Goal: Task Accomplishment & Management: Use online tool/utility

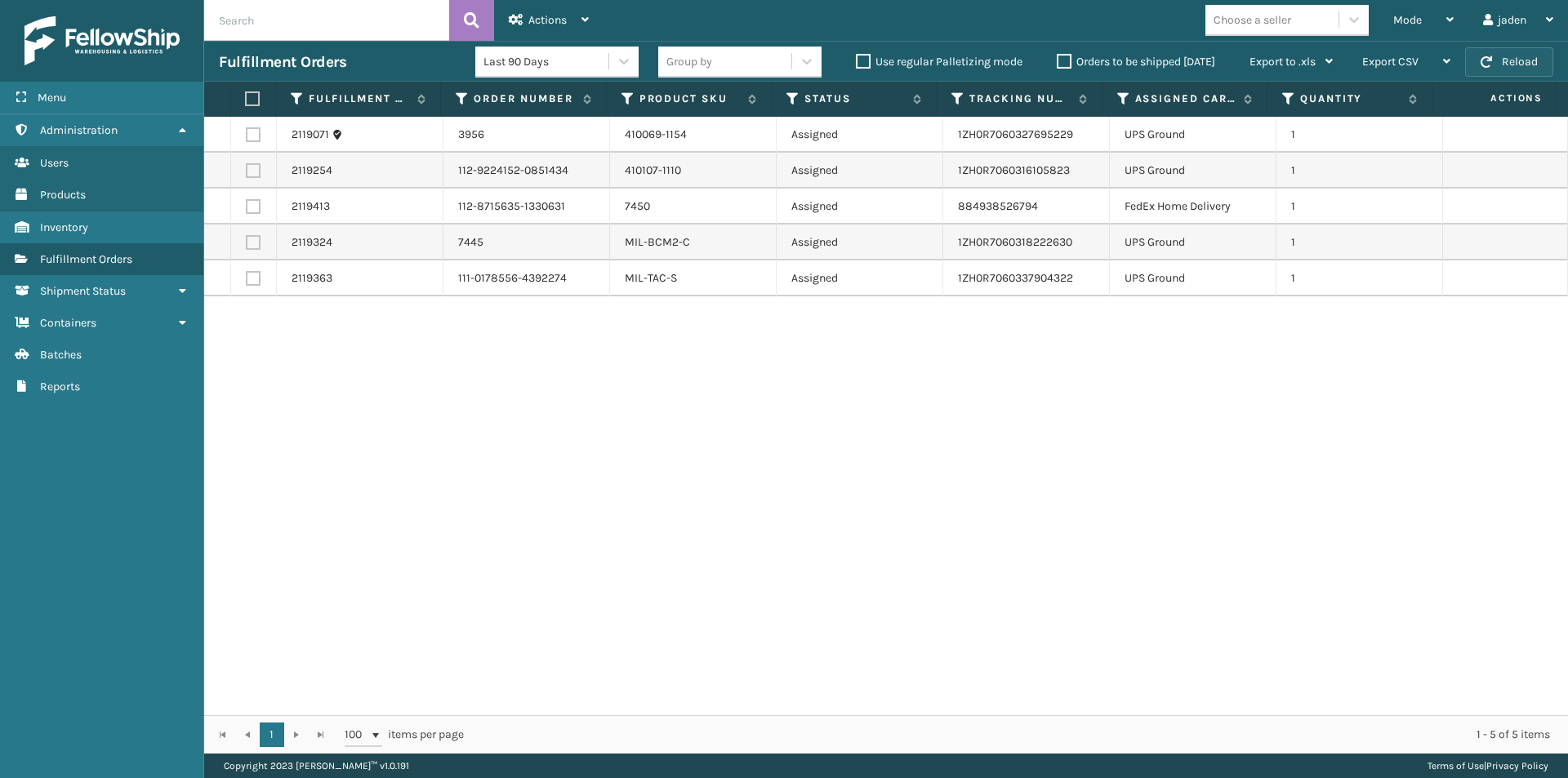
click at [1534, 57] on button "Reload" at bounding box center [1509, 62] width 88 height 29
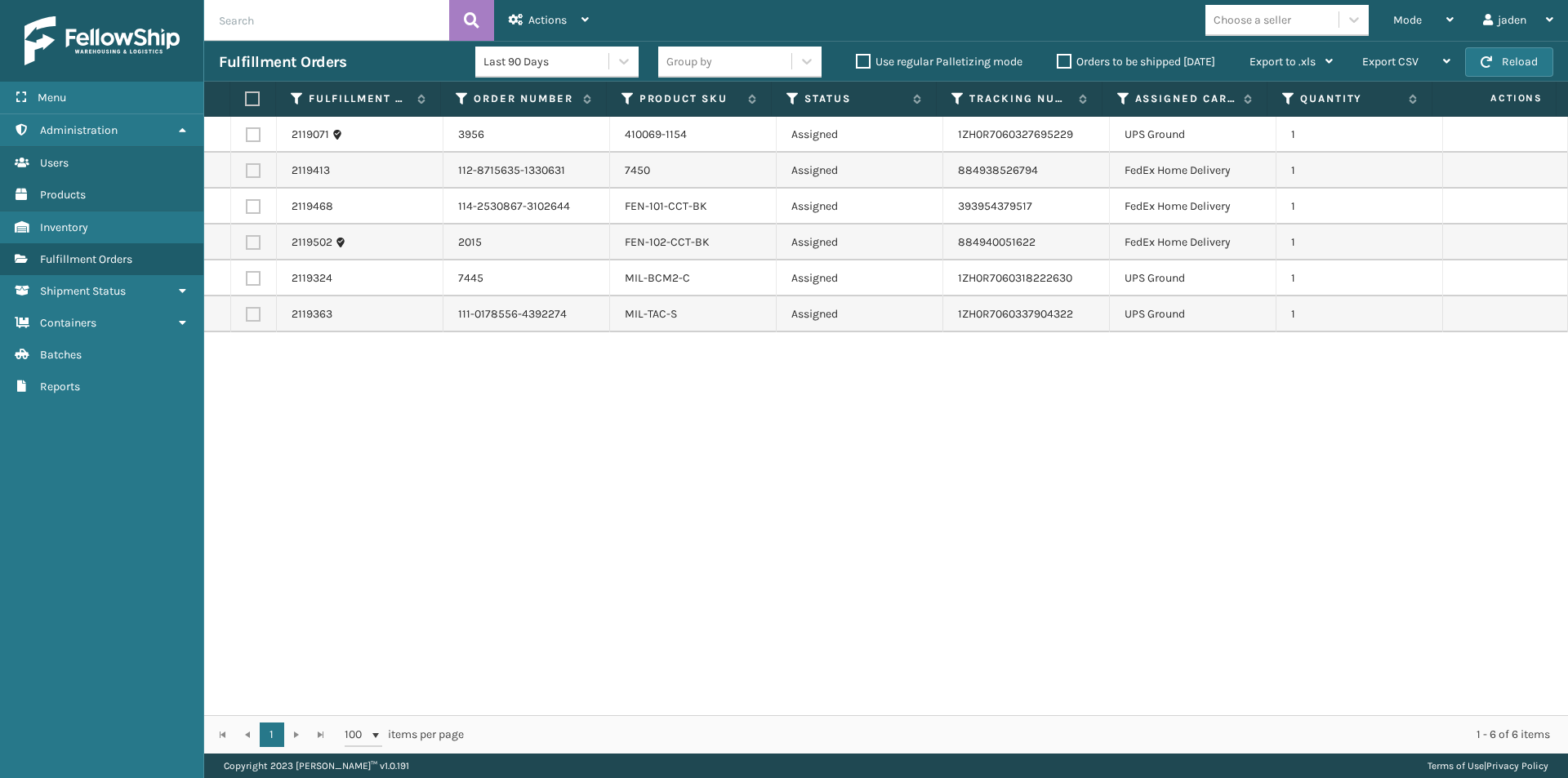
click at [252, 140] on label at bounding box center [253, 135] width 15 height 15
click at [247, 138] on input "checkbox" at bounding box center [246, 133] width 1 height 10
checkbox input "true"
click at [253, 279] on label at bounding box center [253, 278] width 15 height 15
click at [247, 279] on input "checkbox" at bounding box center [246, 276] width 1 height 10
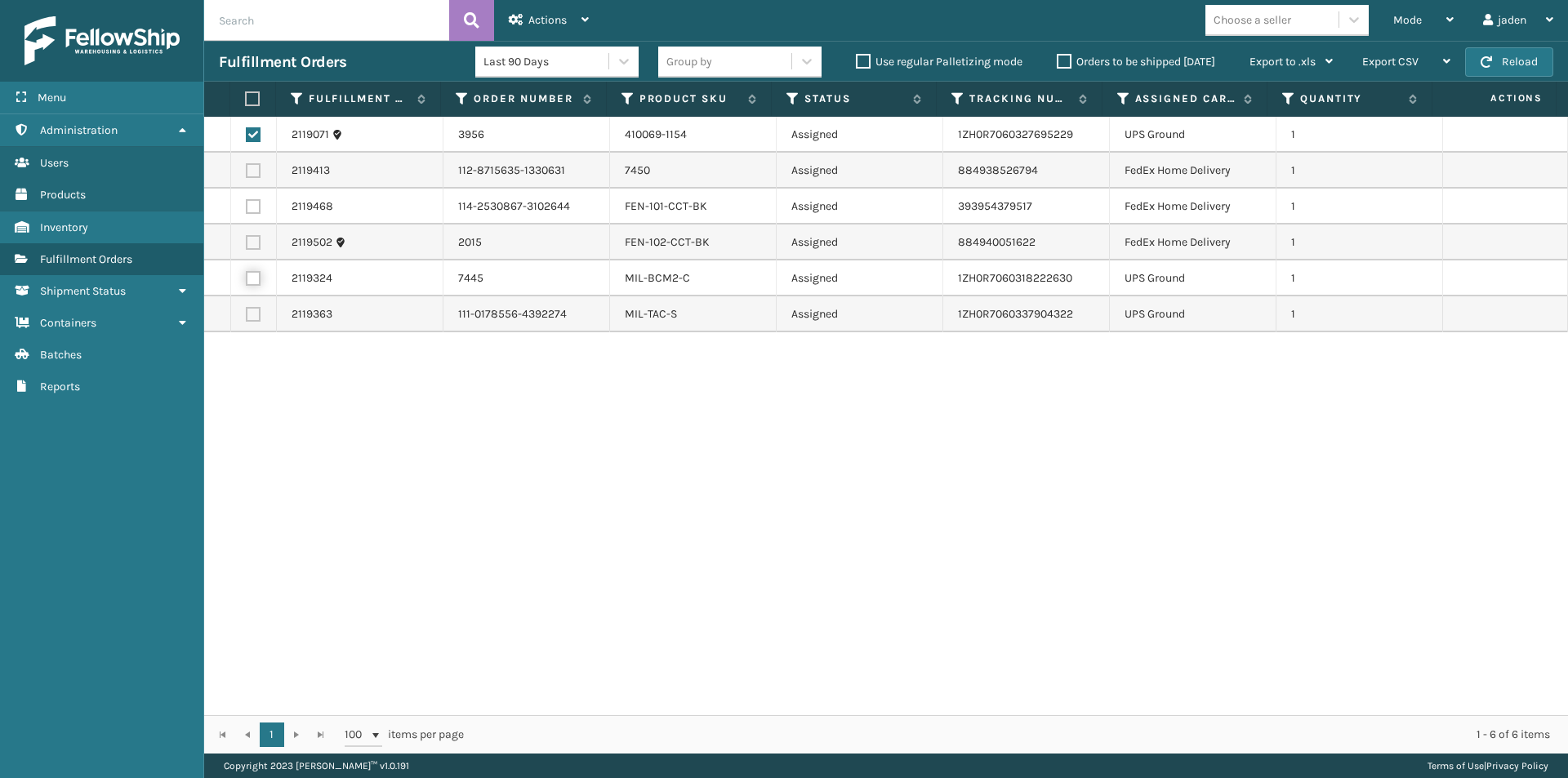
checkbox input "true"
click at [246, 314] on label at bounding box center [253, 314] width 15 height 15
click at [246, 314] on input "checkbox" at bounding box center [246, 312] width 1 height 10
checkbox input "true"
click at [1257, 576] on div "2119071 3956 410069-1154 Assigned 1ZH0R7060327695229 UPS Ground 1 2119413 112-8…" at bounding box center [886, 416] width 1364 height 599
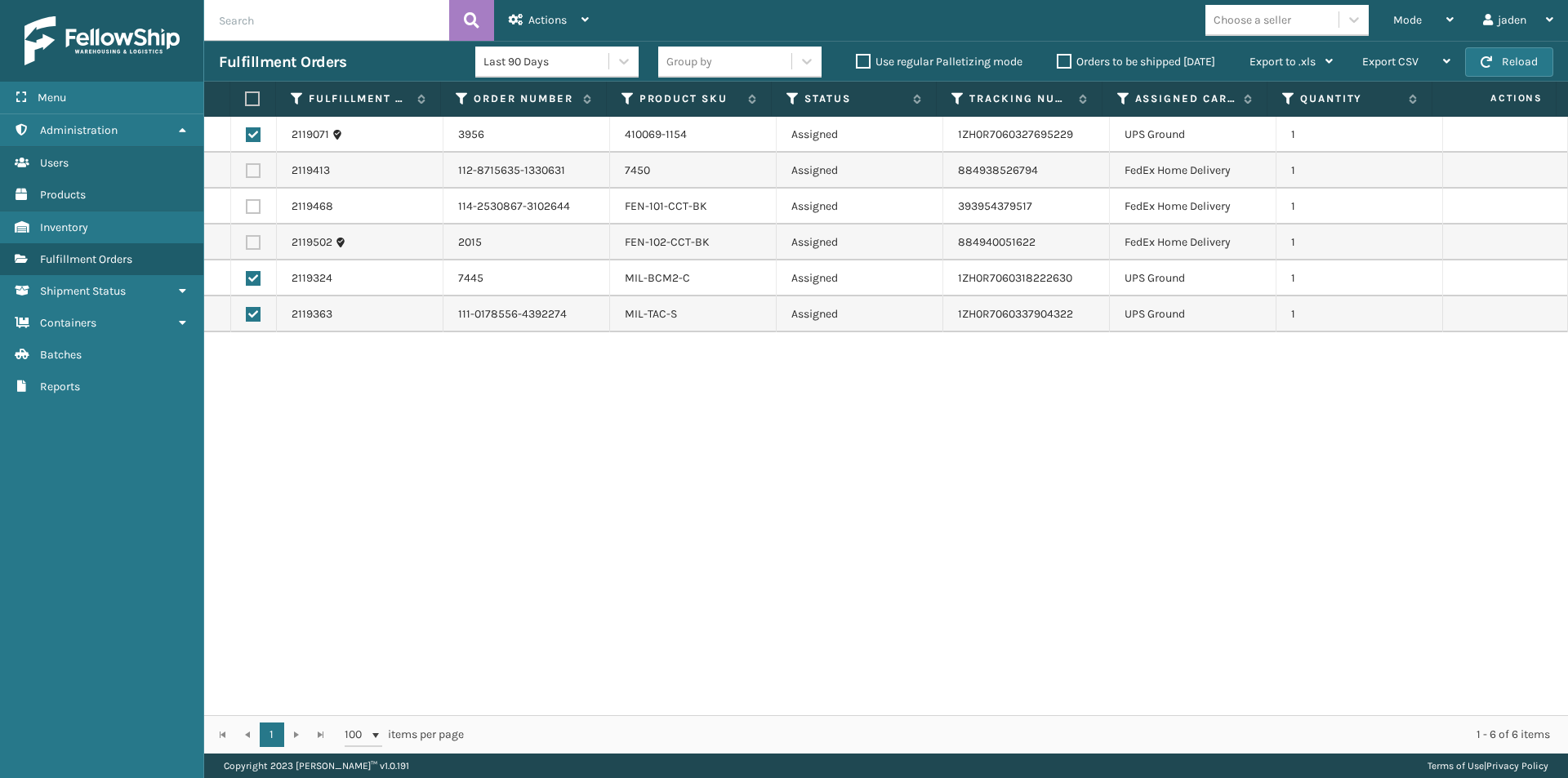
click at [250, 100] on label at bounding box center [250, 99] width 10 height 15
click at [246, 100] on input "checkbox" at bounding box center [245, 99] width 1 height 10
checkbox input "true"
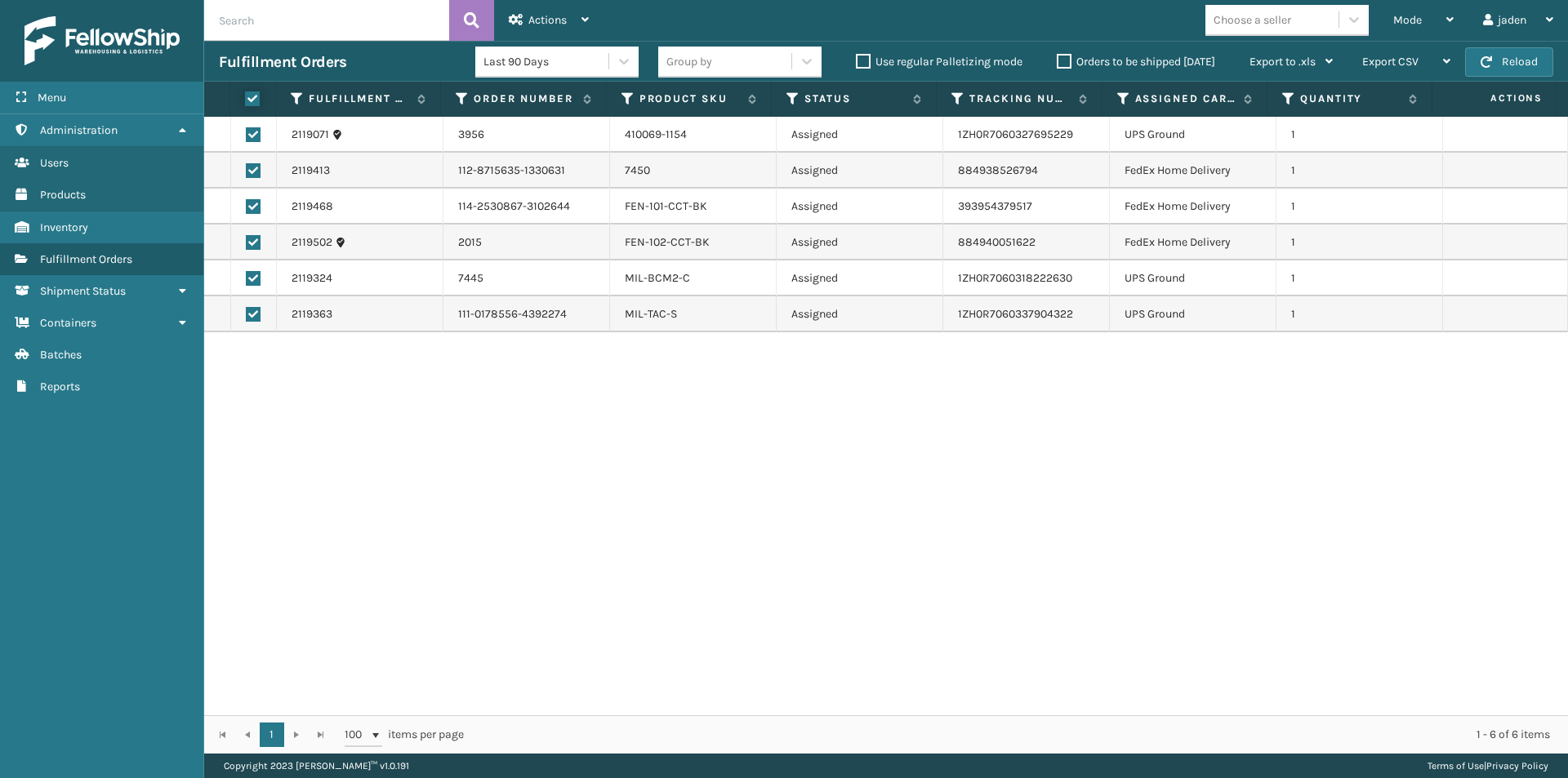
checkbox input "true"
click at [250, 100] on label at bounding box center [250, 99] width 10 height 15
click at [246, 100] on input "checkbox" at bounding box center [245, 99] width 1 height 10
checkbox input "false"
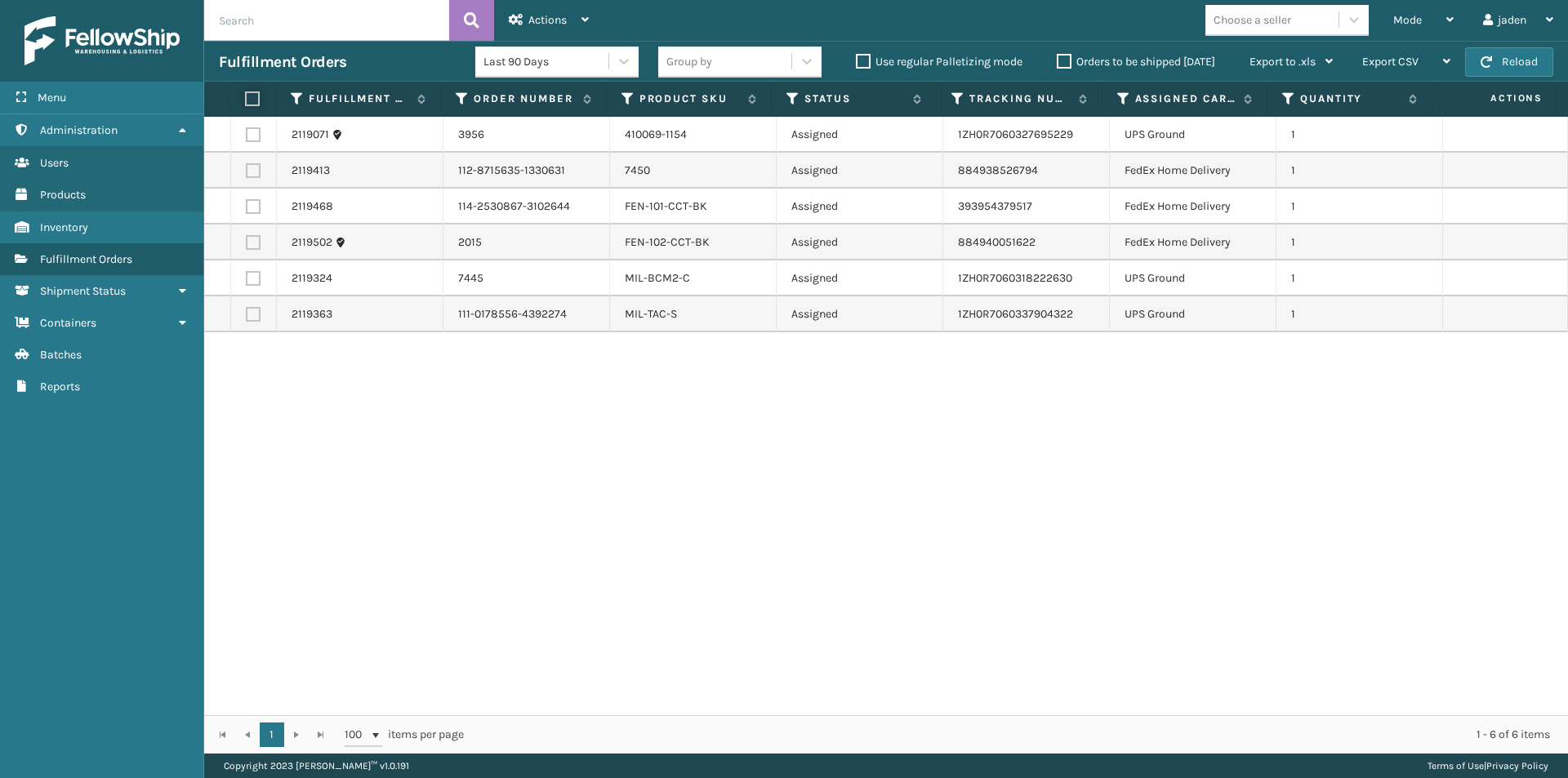
checkbox input "false"
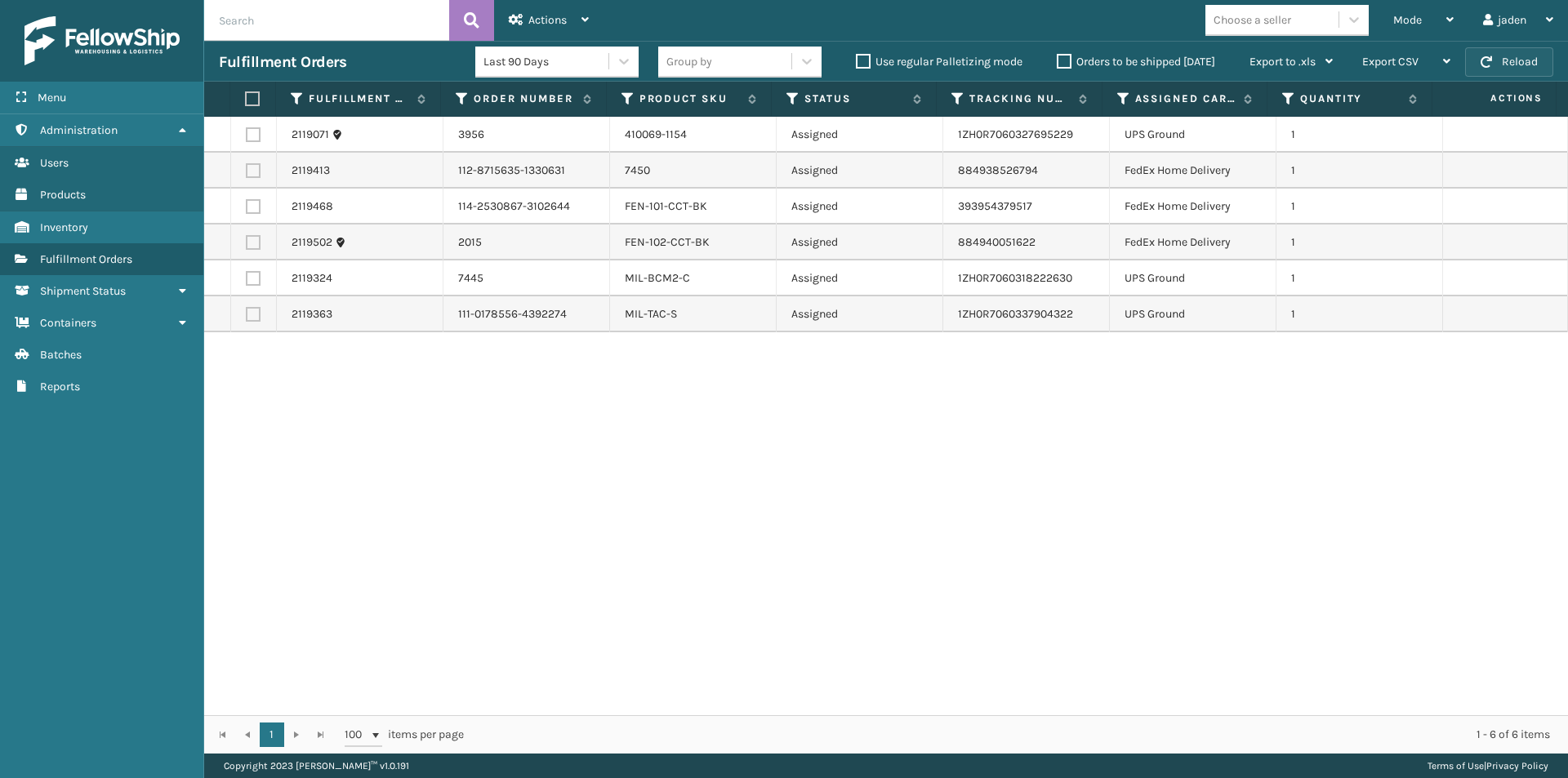
click at [1526, 58] on button "Reload" at bounding box center [1509, 62] width 88 height 29
click at [251, 136] on label at bounding box center [253, 135] width 15 height 15
click at [247, 136] on input "checkbox" at bounding box center [246, 133] width 1 height 10
checkbox input "true"
click at [250, 273] on label at bounding box center [253, 278] width 15 height 15
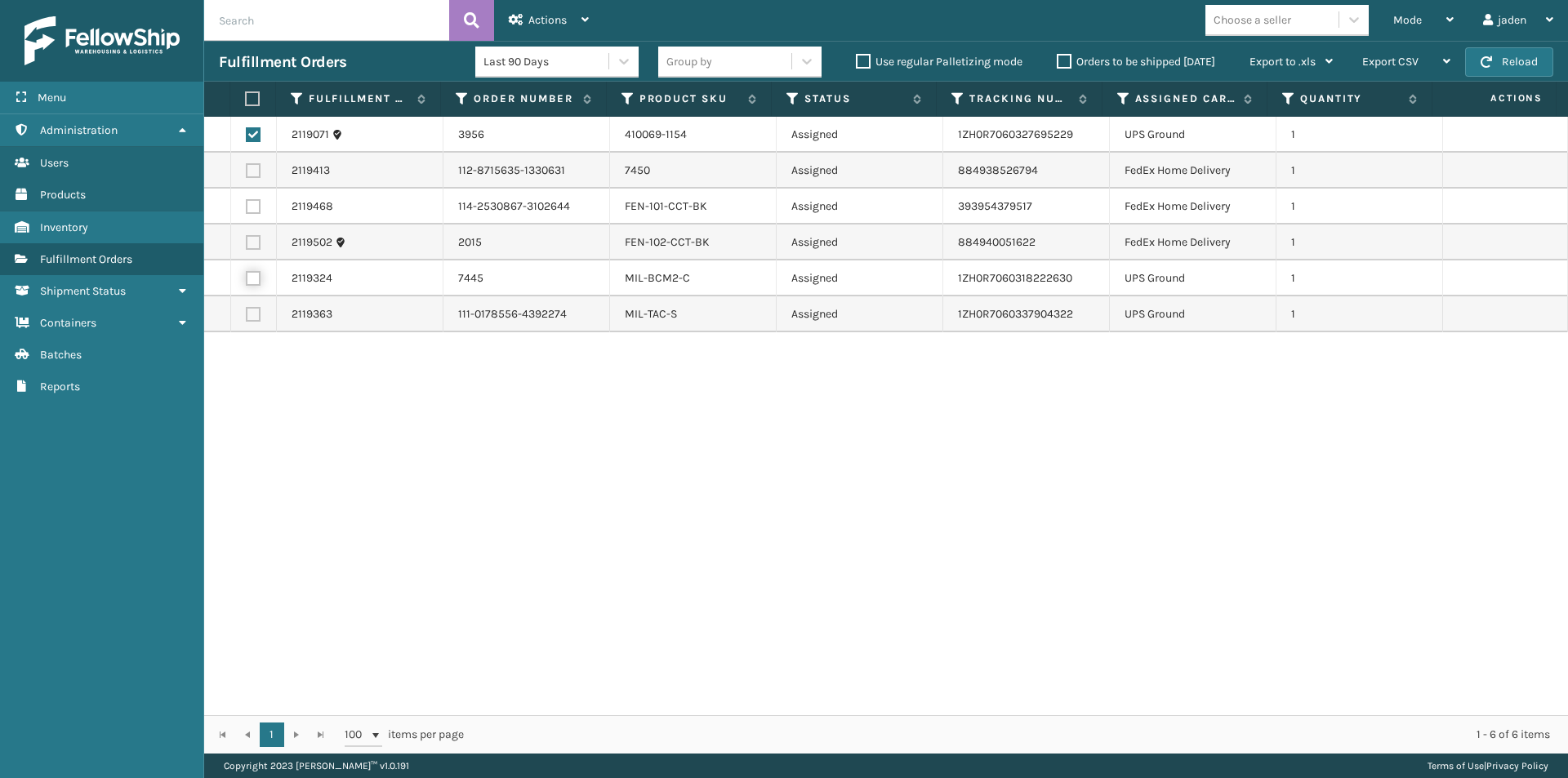
click at [247, 273] on input "checkbox" at bounding box center [246, 276] width 1 height 10
checkbox input "true"
click at [250, 310] on label at bounding box center [253, 314] width 15 height 15
click at [247, 310] on input "checkbox" at bounding box center [246, 312] width 1 height 10
checkbox input "true"
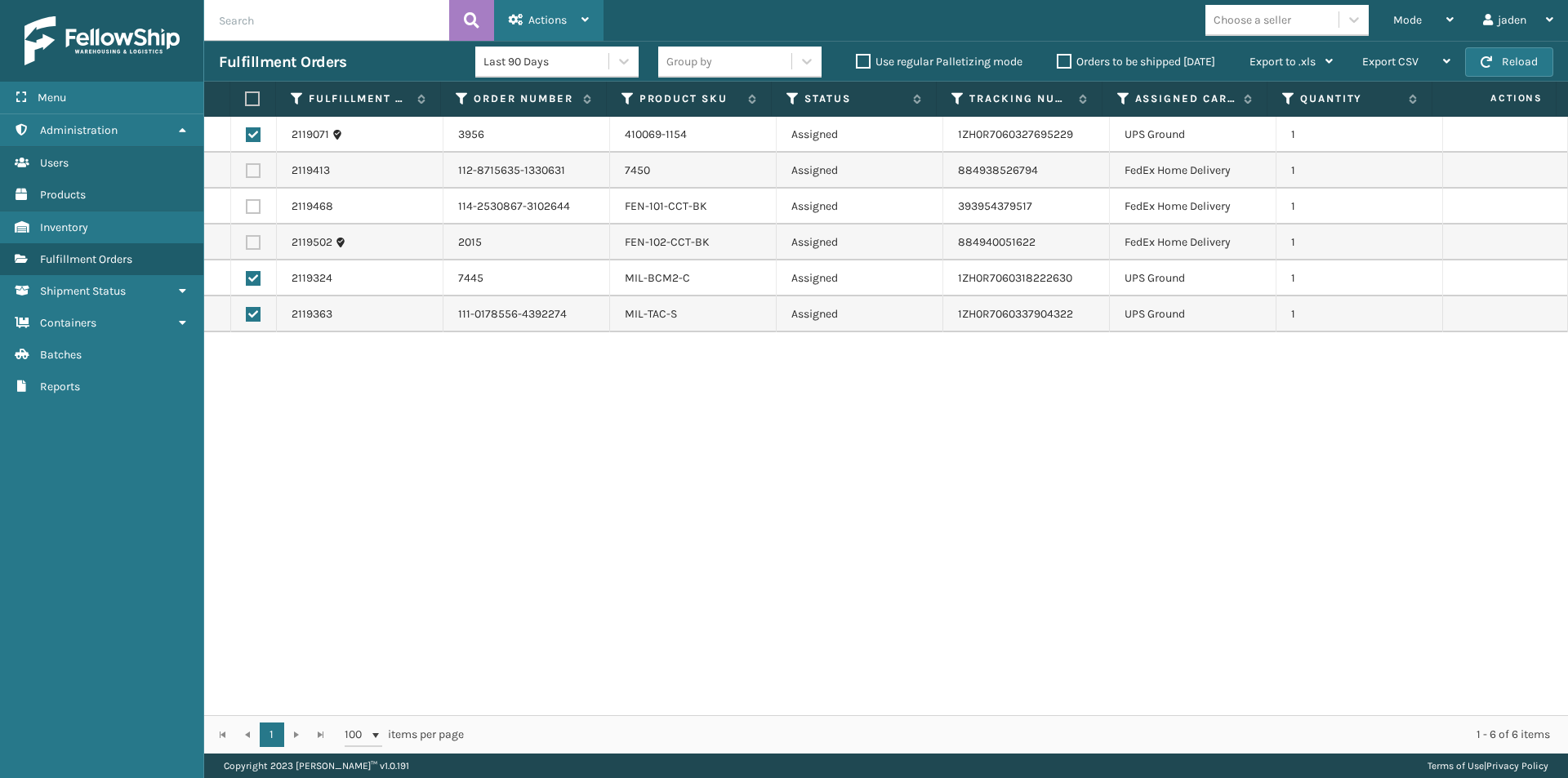
click at [588, 19] on icon at bounding box center [585, 19] width 8 height 11
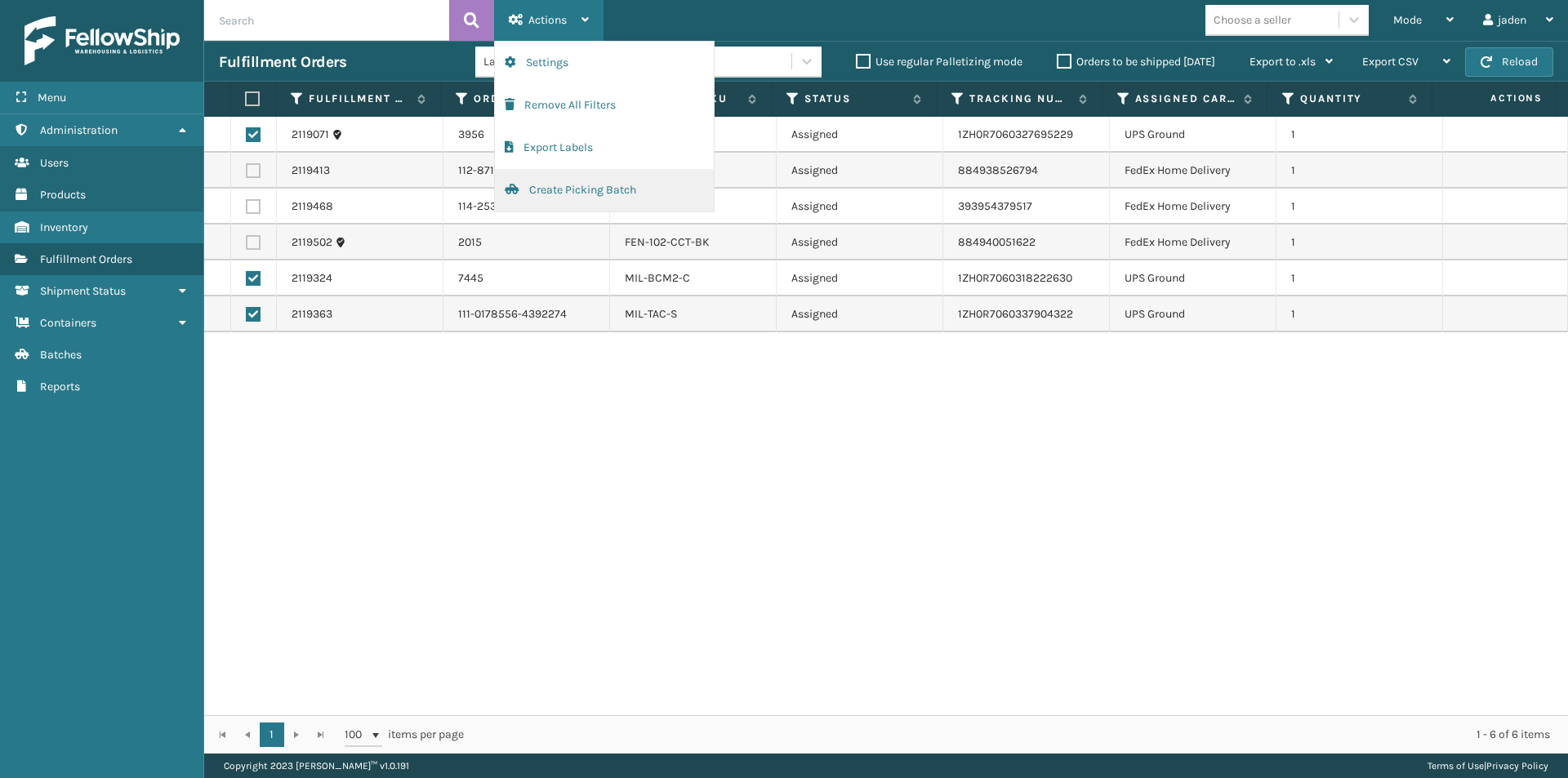
click at [561, 179] on button "Create Picking Batch" at bounding box center [604, 190] width 219 height 43
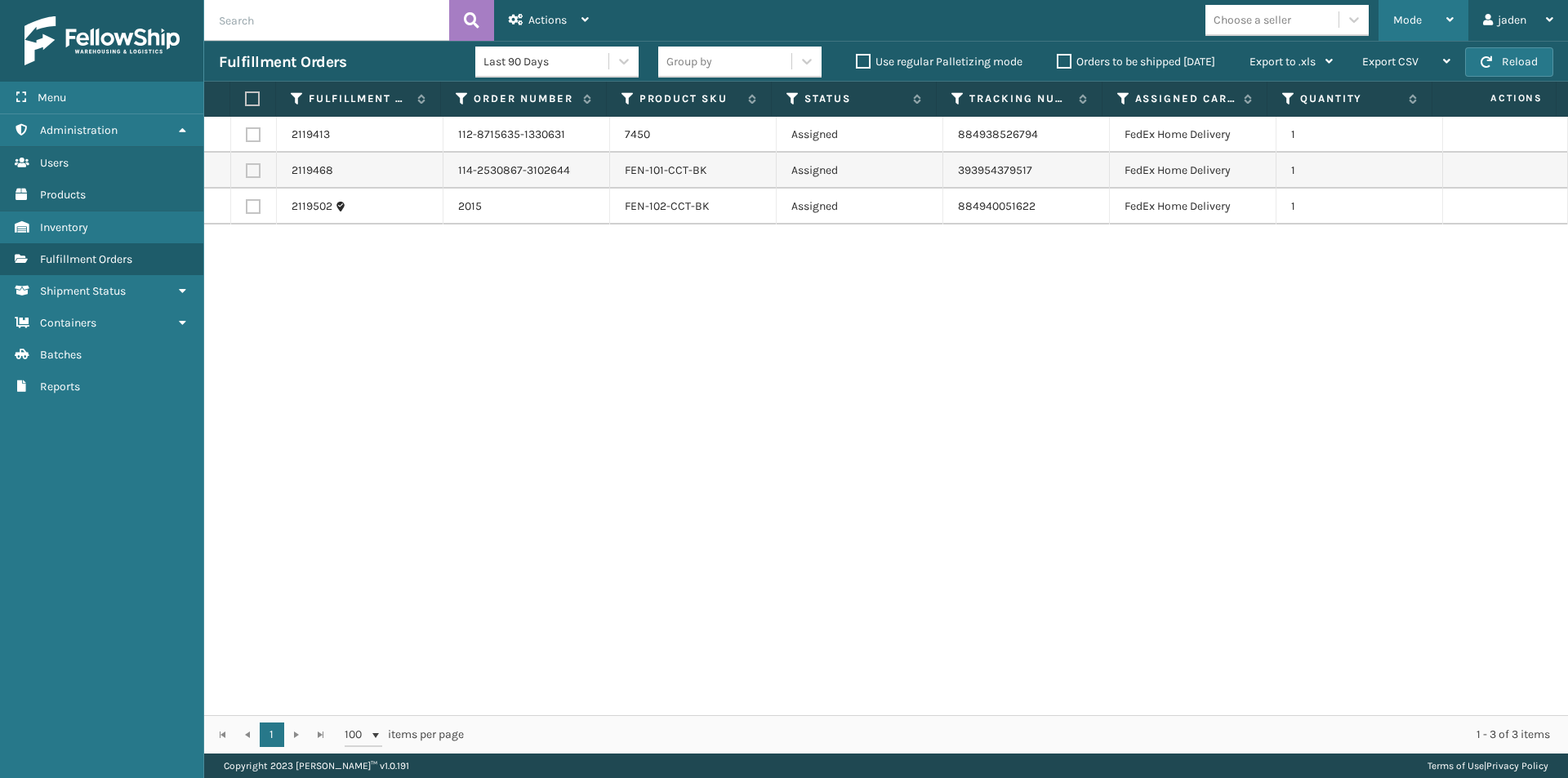
click at [1454, 14] on div "Mode Regular Mode Picking Mode Labeling Mode Exit Scan Mode" at bounding box center [1423, 21] width 90 height 41
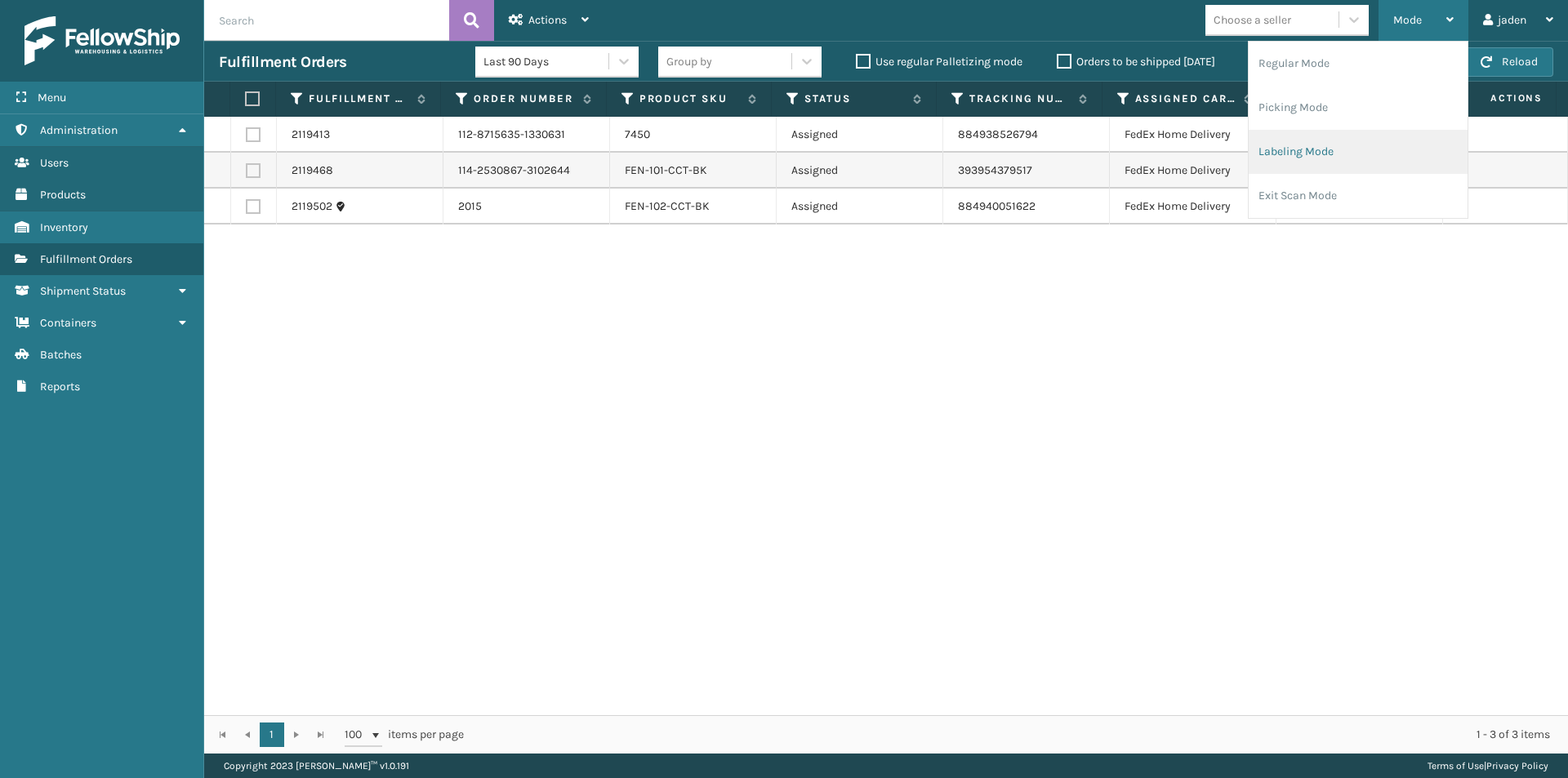
click at [1292, 158] on li "Labeling Mode" at bounding box center [1358, 151] width 219 height 44
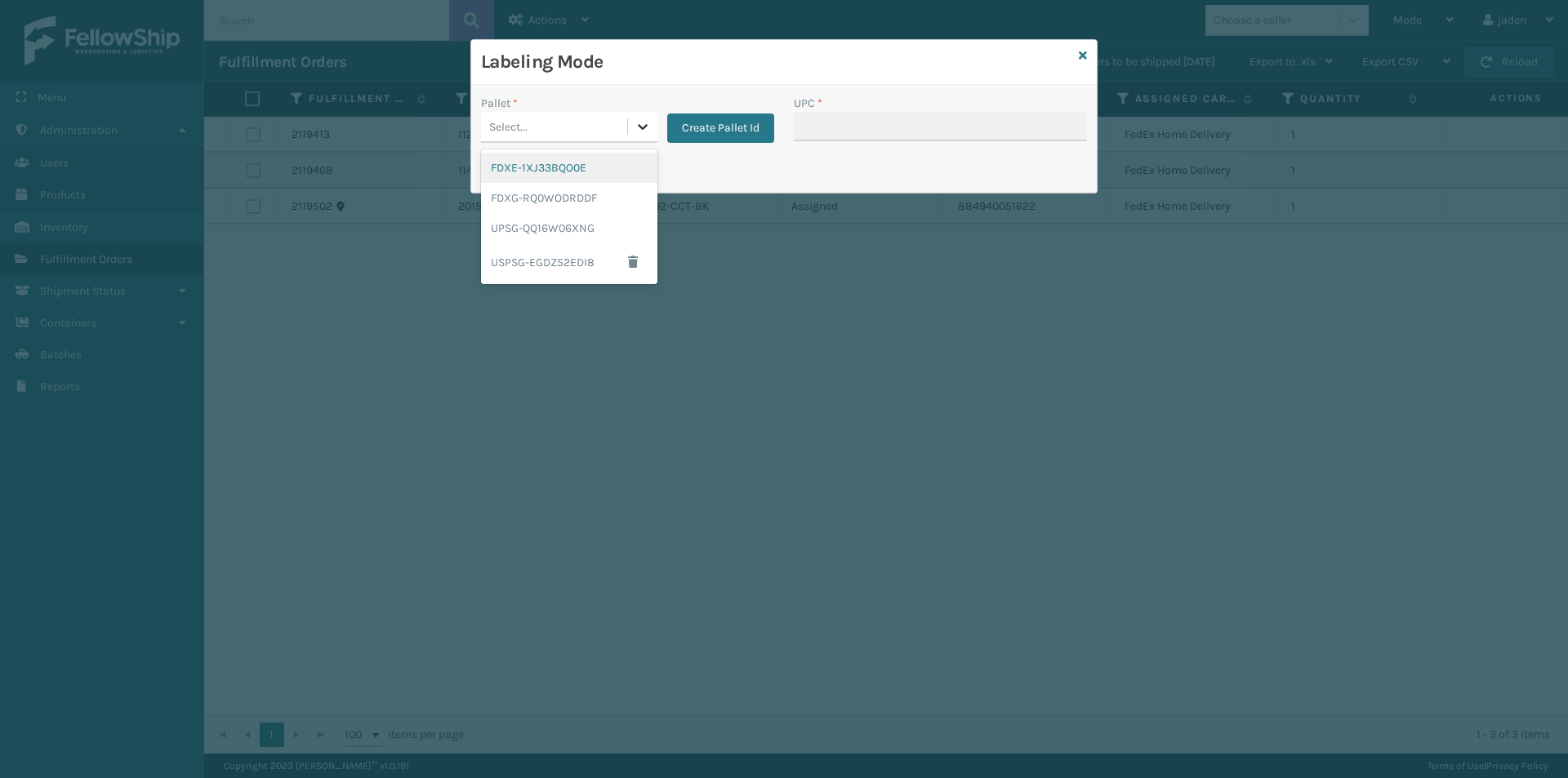
click at [645, 127] on icon at bounding box center [642, 127] width 9 height 6
click at [537, 226] on div "UPSG-QQ16W06XNG" at bounding box center [570, 227] width 177 height 30
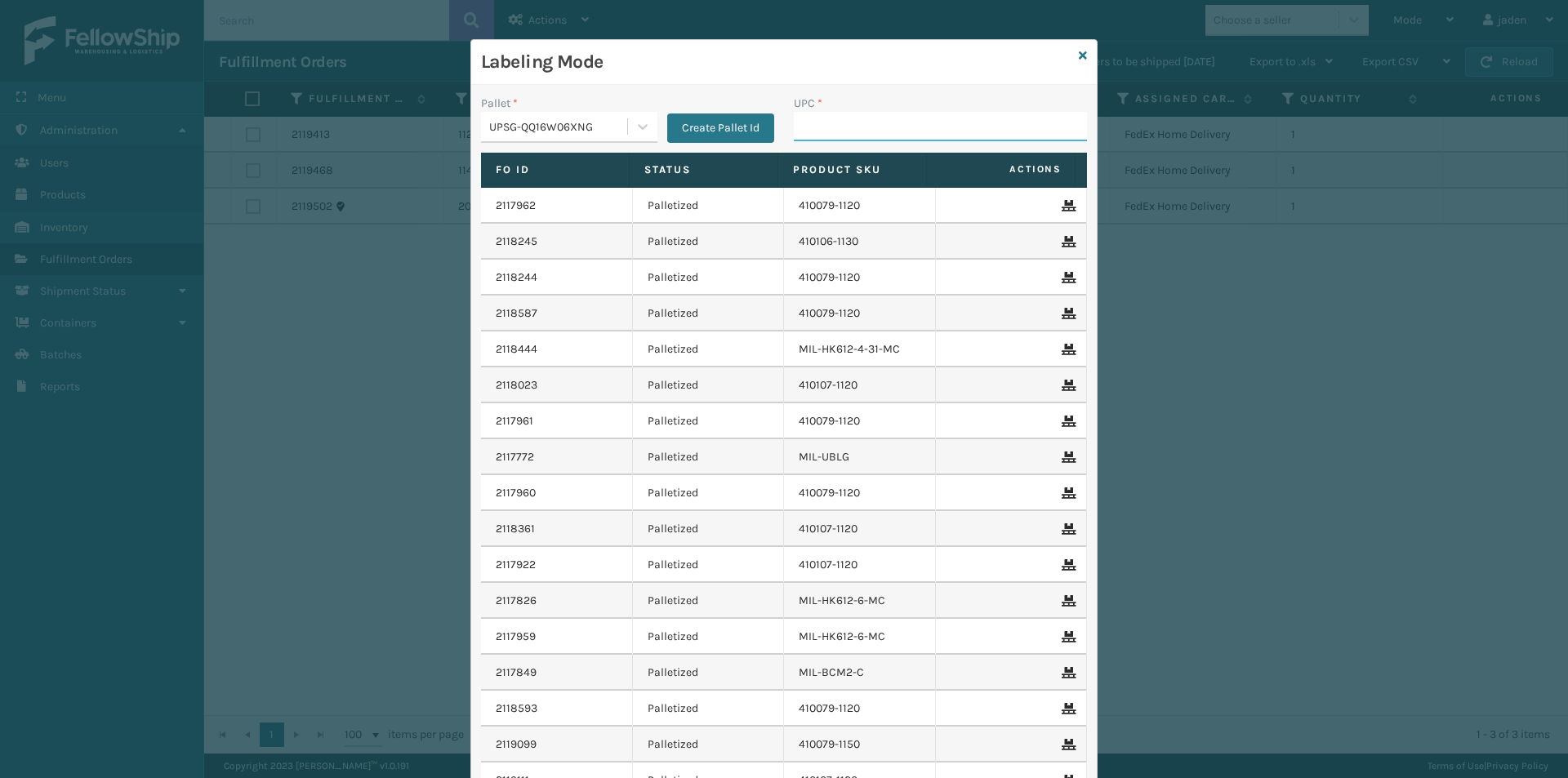
click at [853, 118] on input "UPC *" at bounding box center [940, 126] width 293 height 29
type input "410069-1154"
type input "8409851"
type input "840985116583"
click at [1079, 55] on icon at bounding box center [1083, 55] width 9 height 11
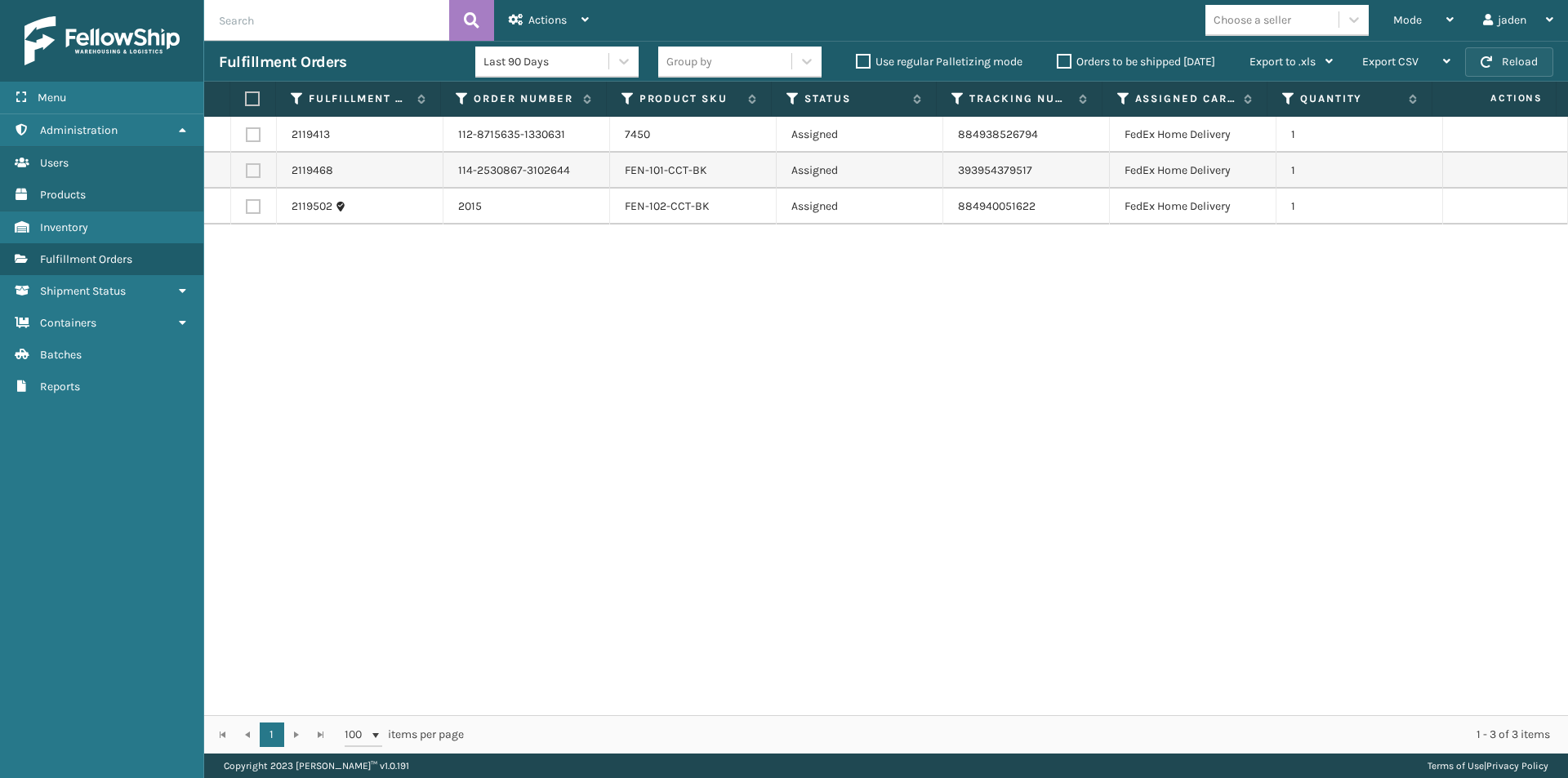
click at [1510, 55] on button "Reload" at bounding box center [1509, 62] width 88 height 29
click at [1446, 18] on icon at bounding box center [1450, 19] width 8 height 11
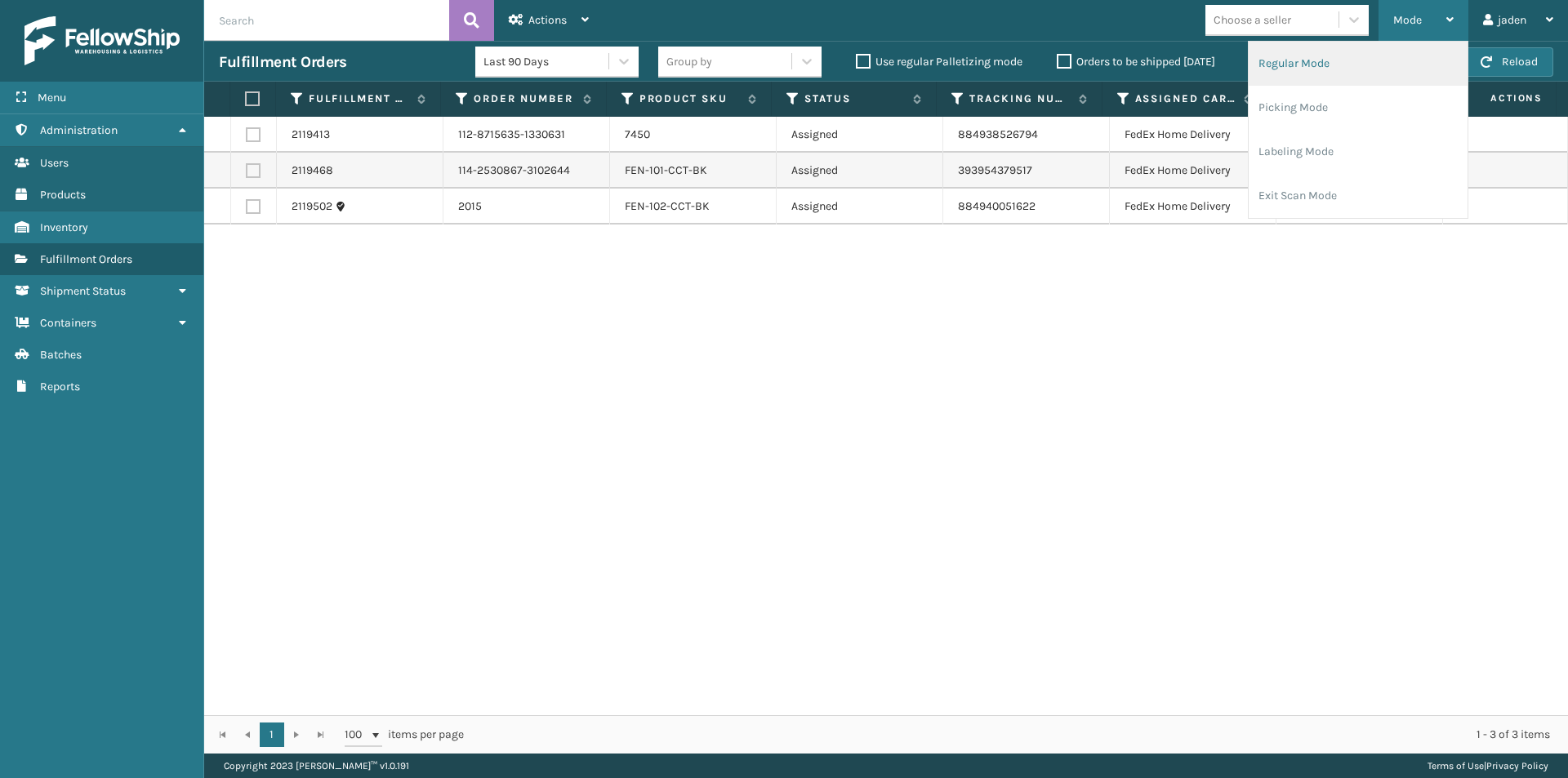
click at [1383, 74] on li "Regular Mode" at bounding box center [1358, 63] width 219 height 44
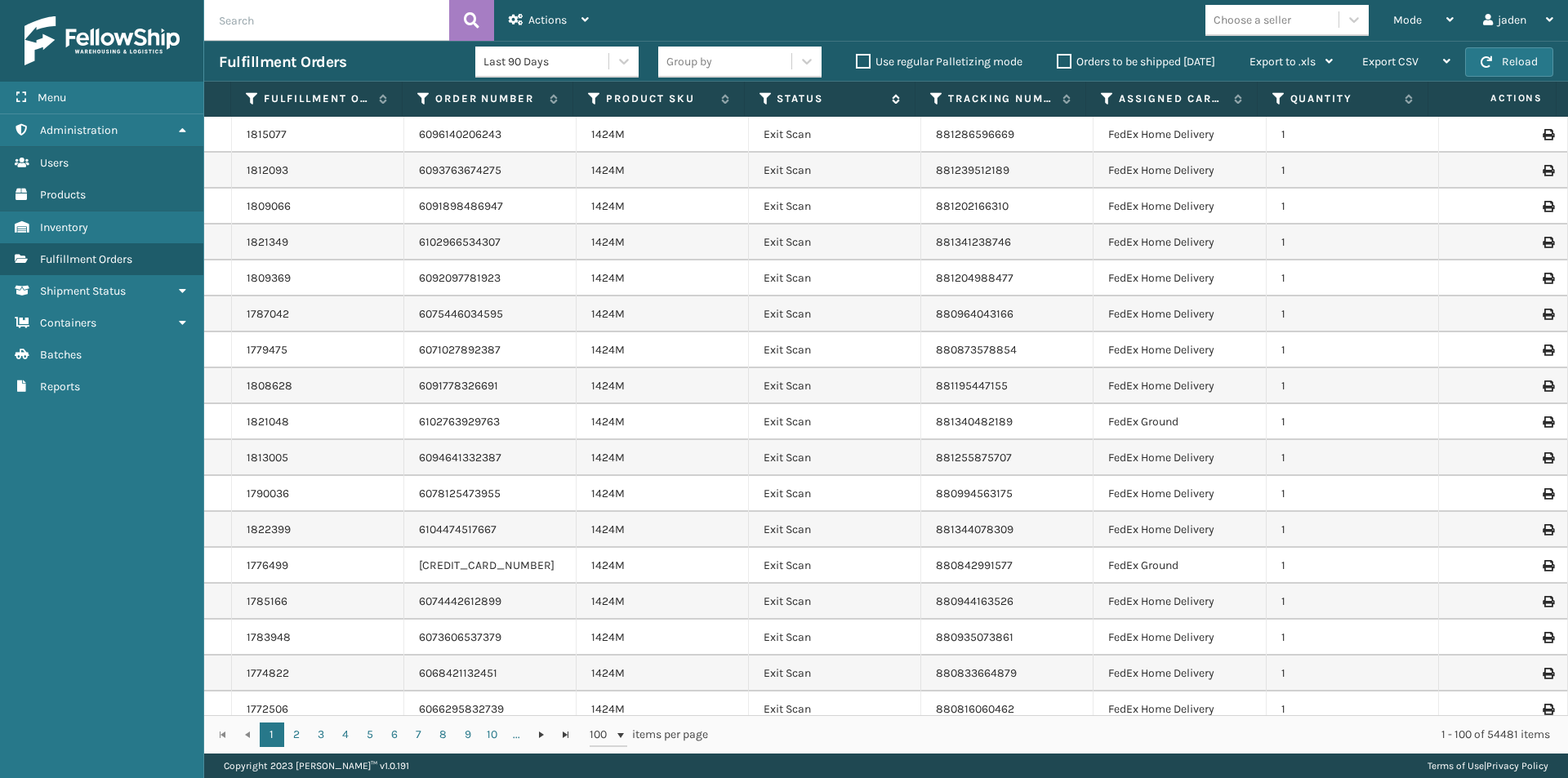
click at [763, 93] on icon at bounding box center [765, 99] width 13 height 15
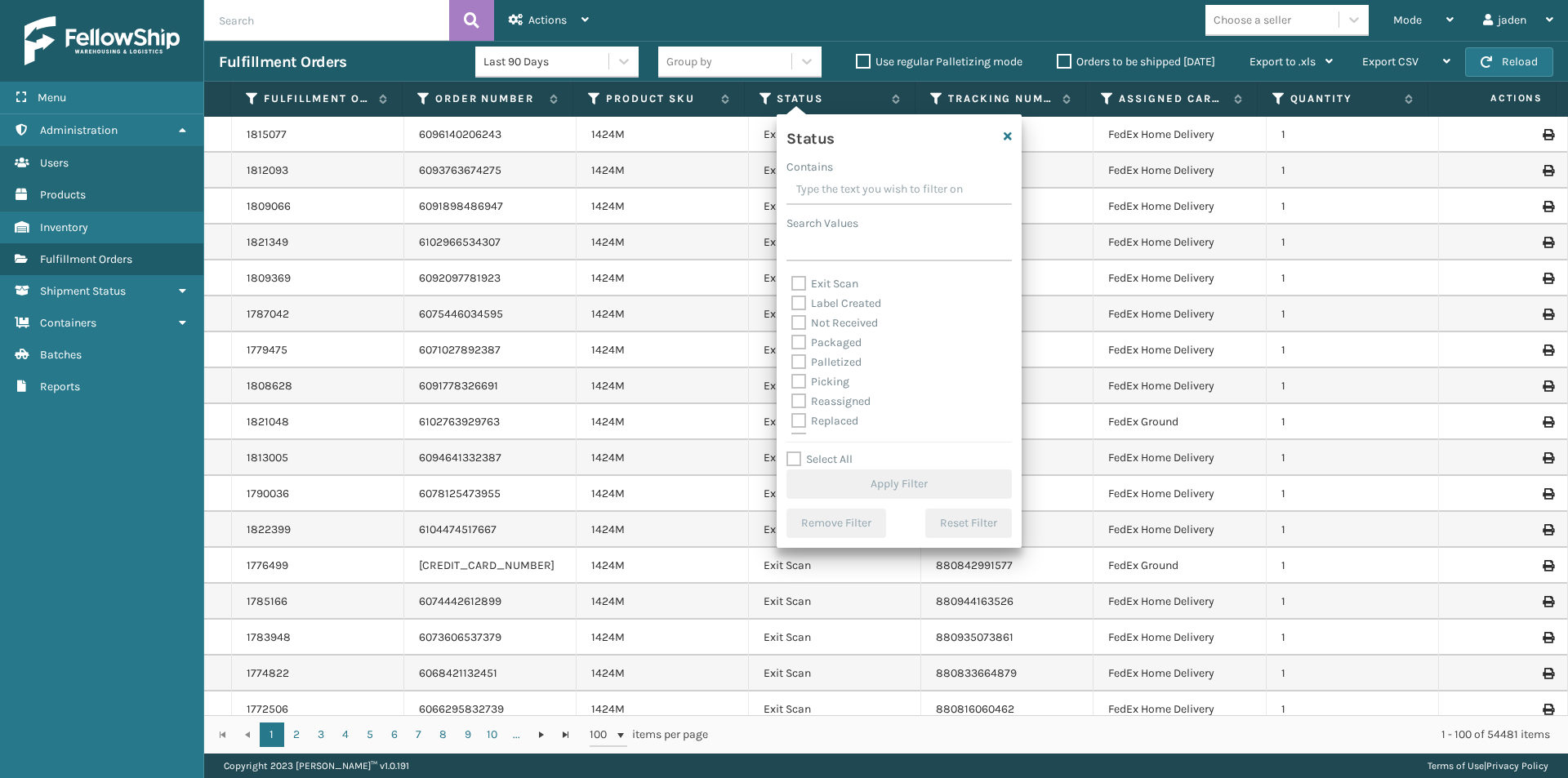
scroll to position [81, 0]
click at [796, 353] on label "Picking" at bounding box center [821, 356] width 58 height 14
click at [792, 353] on input "Picking" at bounding box center [792, 352] width 1 height 10
checkbox input "true"
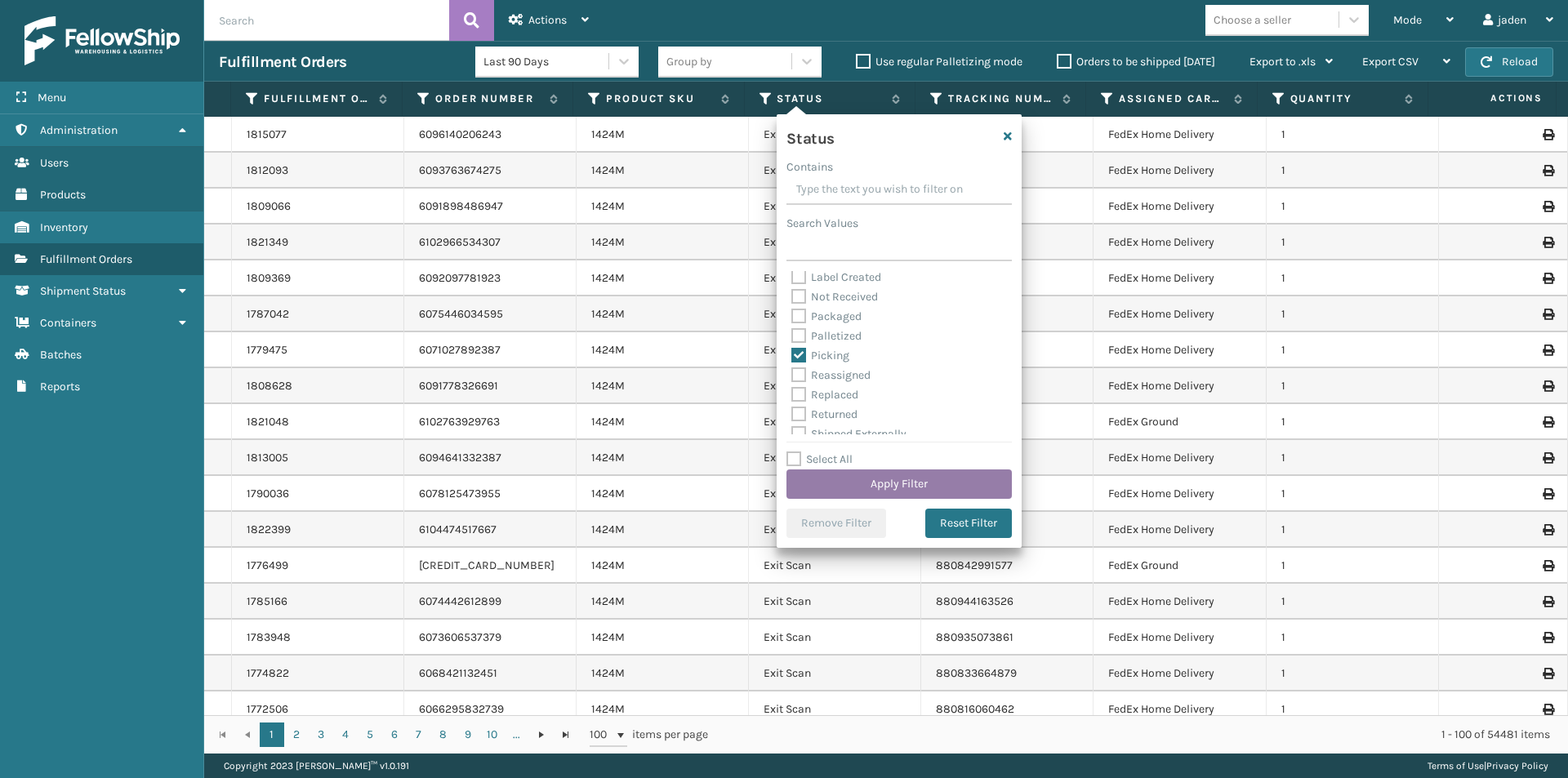
click at [854, 478] on button "Apply Filter" at bounding box center [899, 484] width 226 height 29
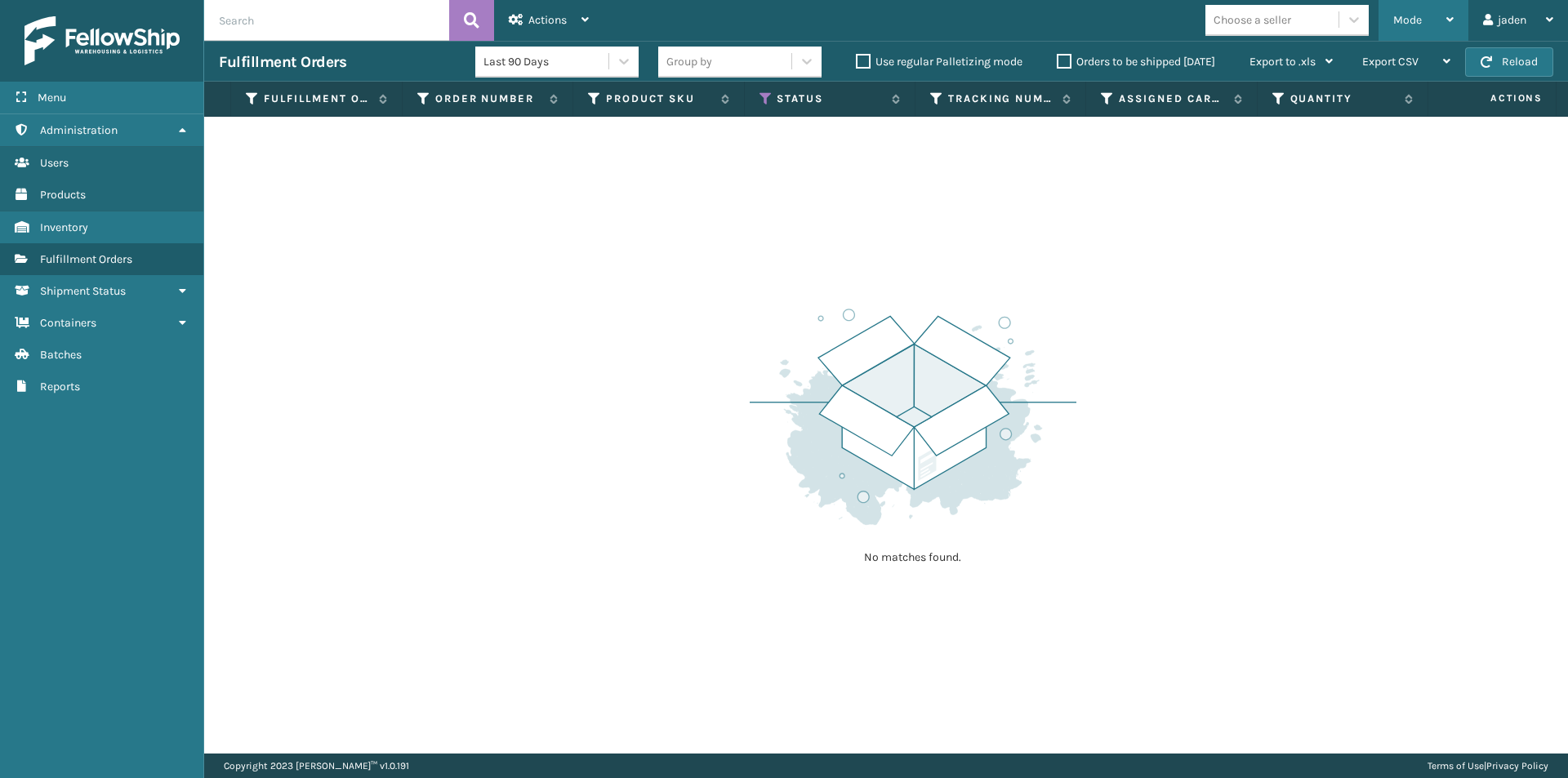
click at [1448, 11] on div "Mode" at bounding box center [1423, 21] width 60 height 41
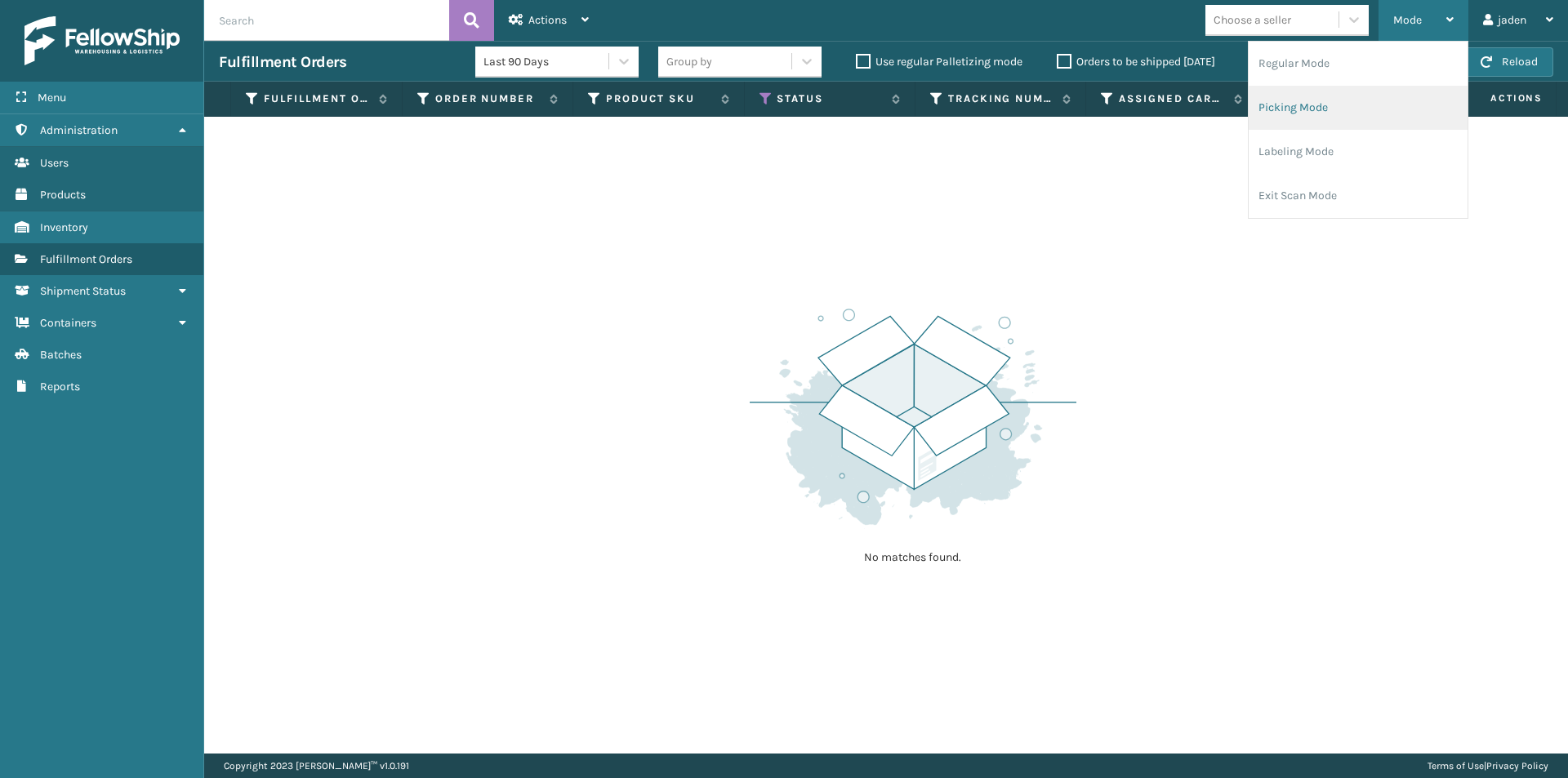
click at [1374, 111] on li "Picking Mode" at bounding box center [1358, 107] width 219 height 44
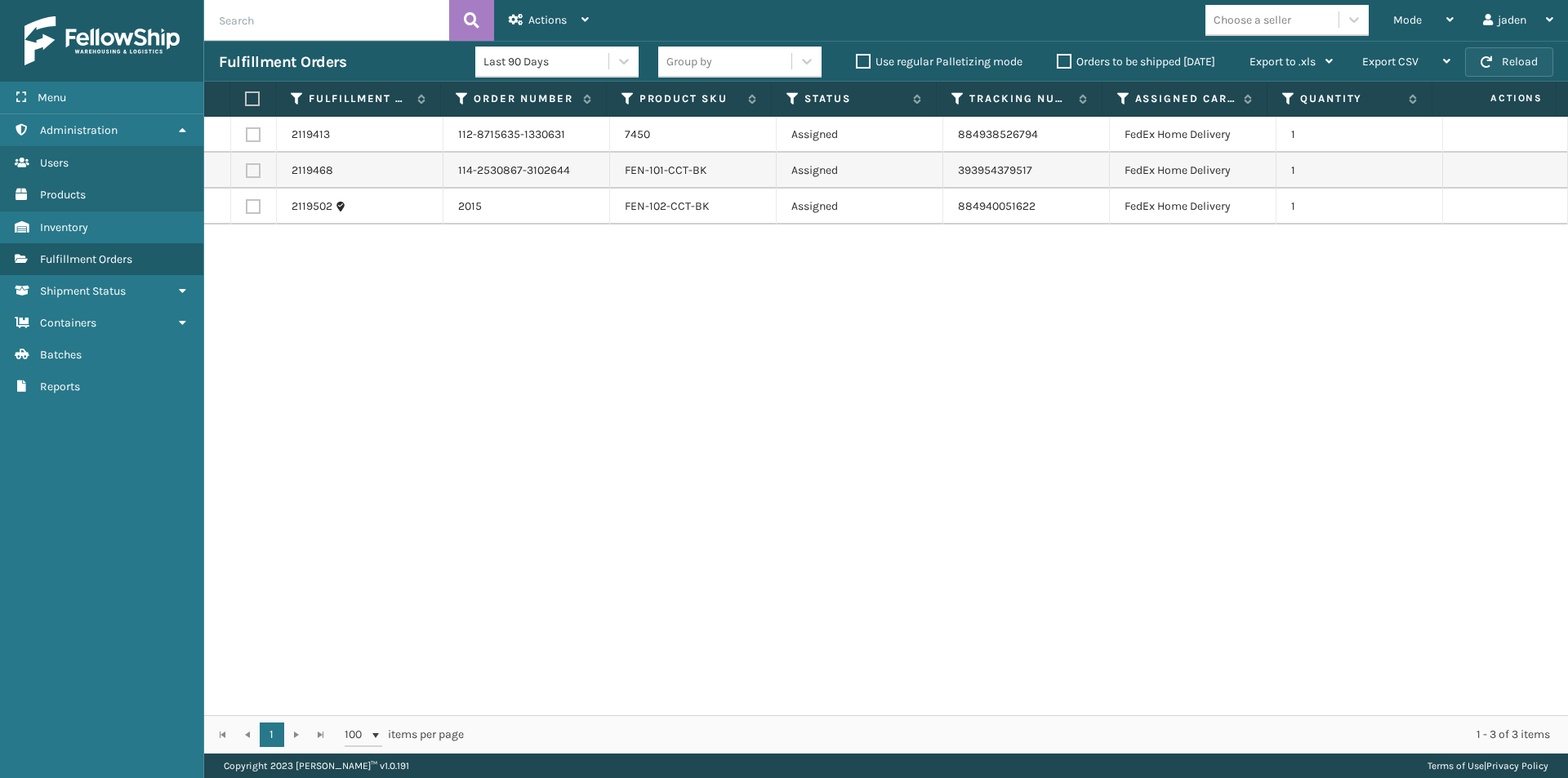
click at [1515, 57] on button "Reload" at bounding box center [1509, 62] width 88 height 29
click at [1512, 60] on button "Reload" at bounding box center [1509, 62] width 88 height 29
click at [1059, 61] on label "Orders to be shipped [DATE]" at bounding box center [1136, 62] width 159 height 14
click at [1058, 61] on input "Orders to be shipped [DATE]" at bounding box center [1057, 57] width 1 height 10
click at [1059, 61] on label "Orders to be shipped [DATE]" at bounding box center [1136, 62] width 159 height 14
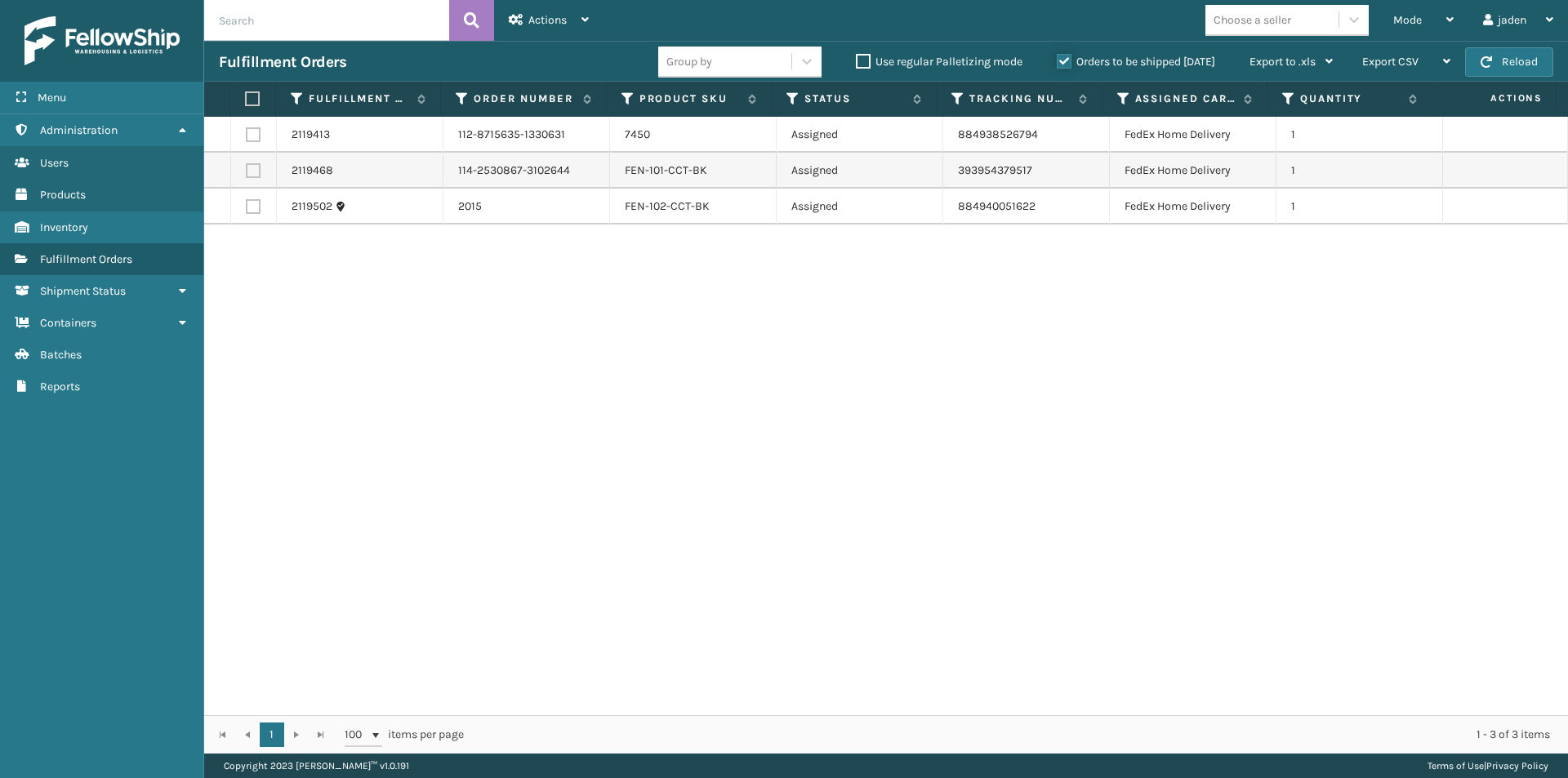
click at [1058, 61] on input "Orders to be shipped [DATE]" at bounding box center [1057, 57] width 1 height 10
click at [1504, 65] on button "Reload" at bounding box center [1509, 62] width 88 height 29
